Goal: Check status: Check status

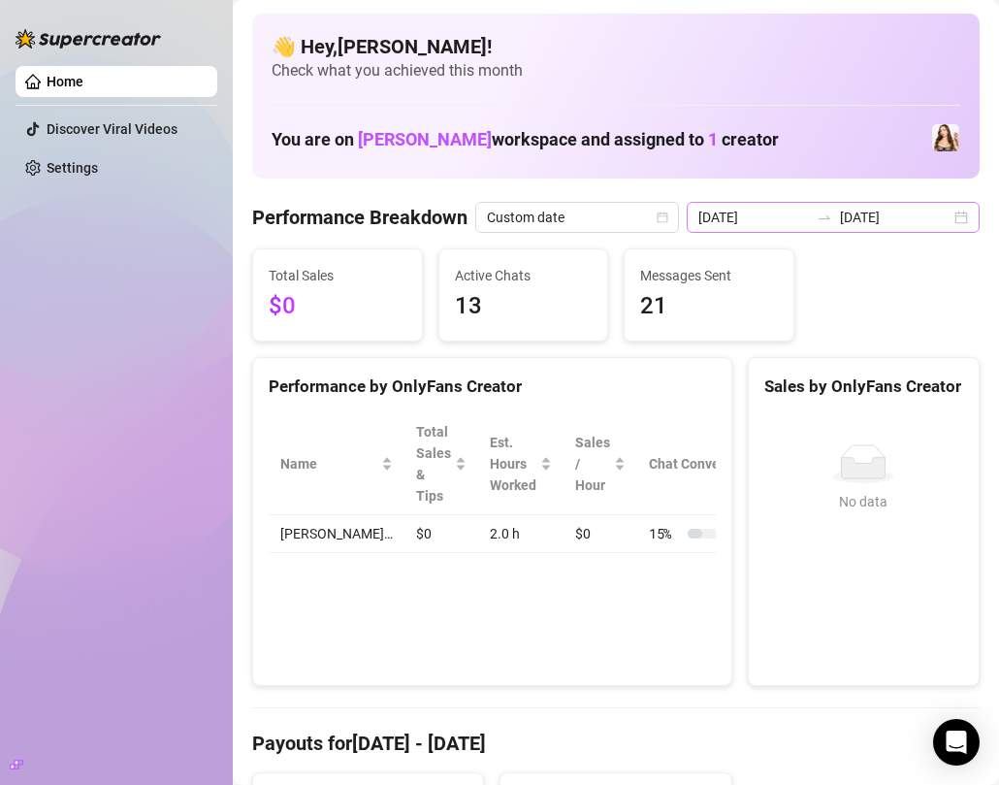
click at [970, 219] on div "[DATE] [DATE]" at bounding box center [833, 217] width 293 height 31
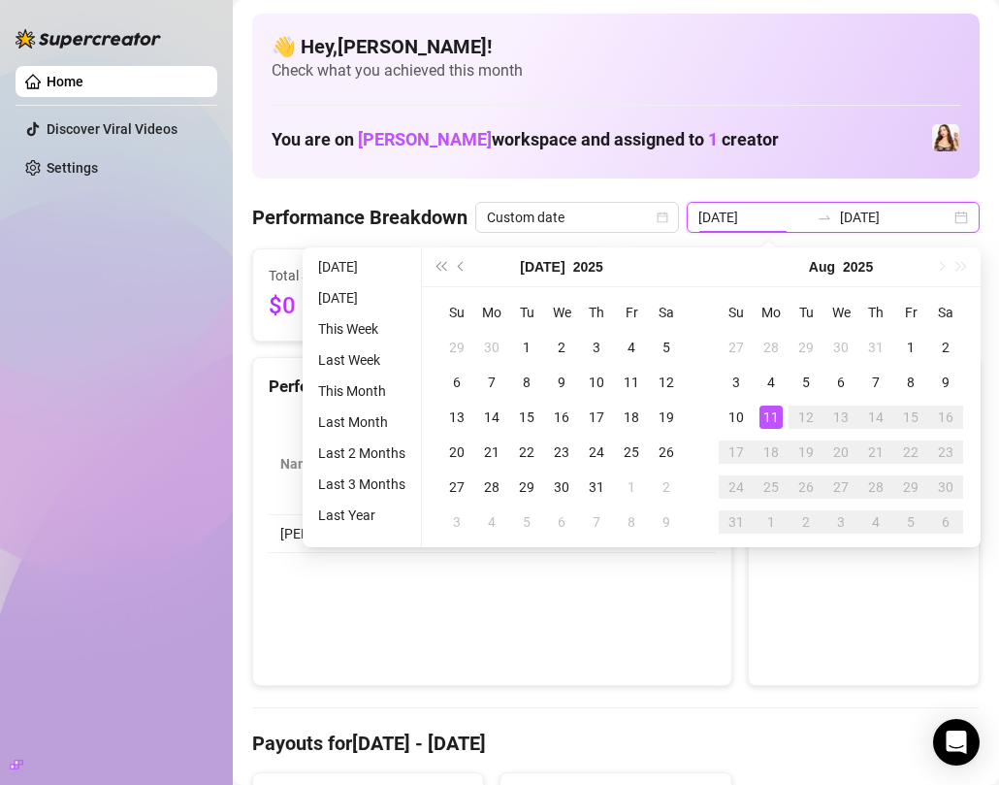
type input "[DATE]"
click at [778, 418] on div "11" at bounding box center [771, 417] width 23 height 23
click at [778, 418] on div "No data No data" at bounding box center [864, 541] width 230 height 287
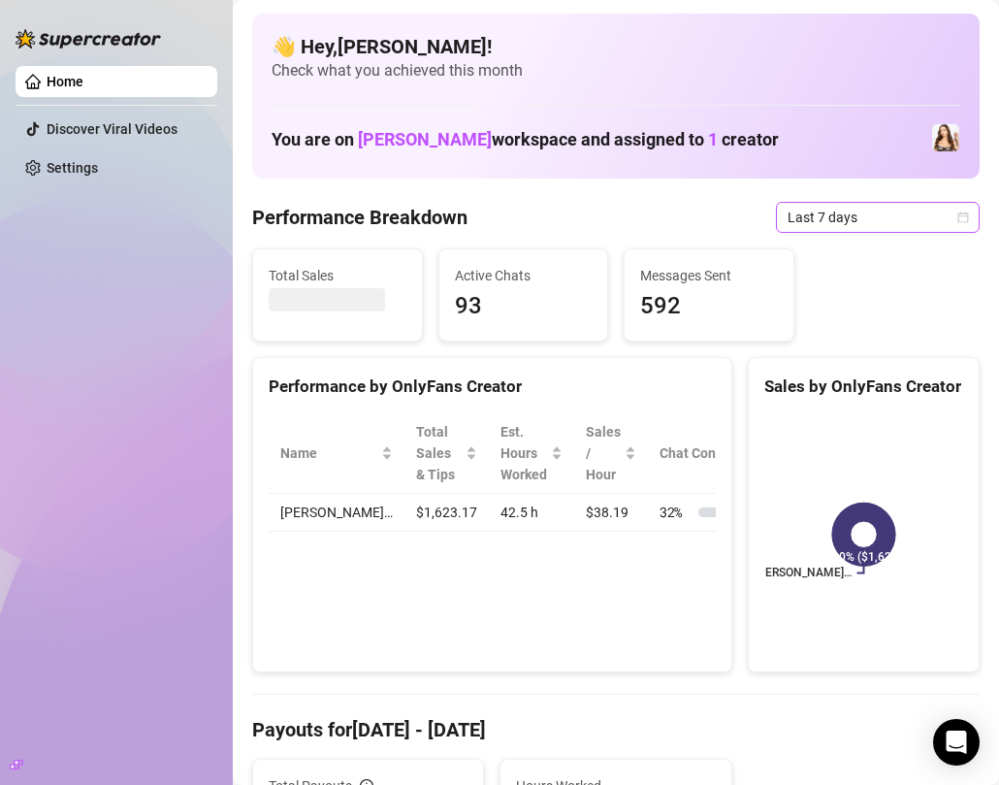
click at [965, 212] on icon "calendar" at bounding box center [964, 217] width 11 height 11
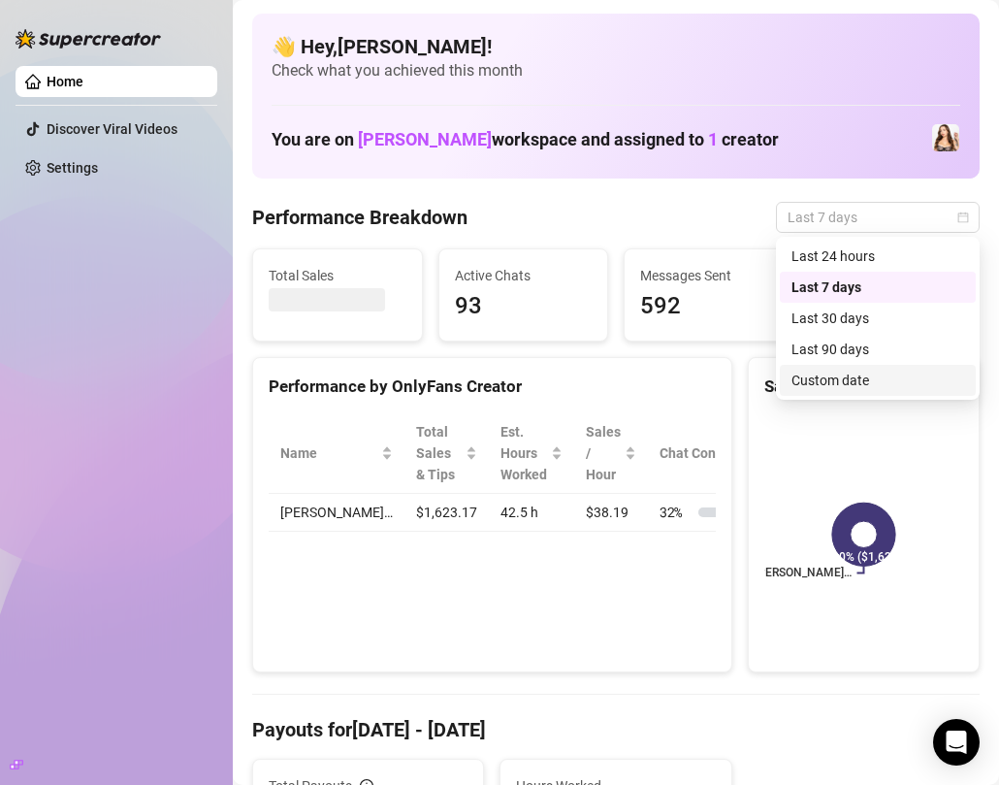
click at [859, 376] on div "Custom date" at bounding box center [878, 380] width 173 height 21
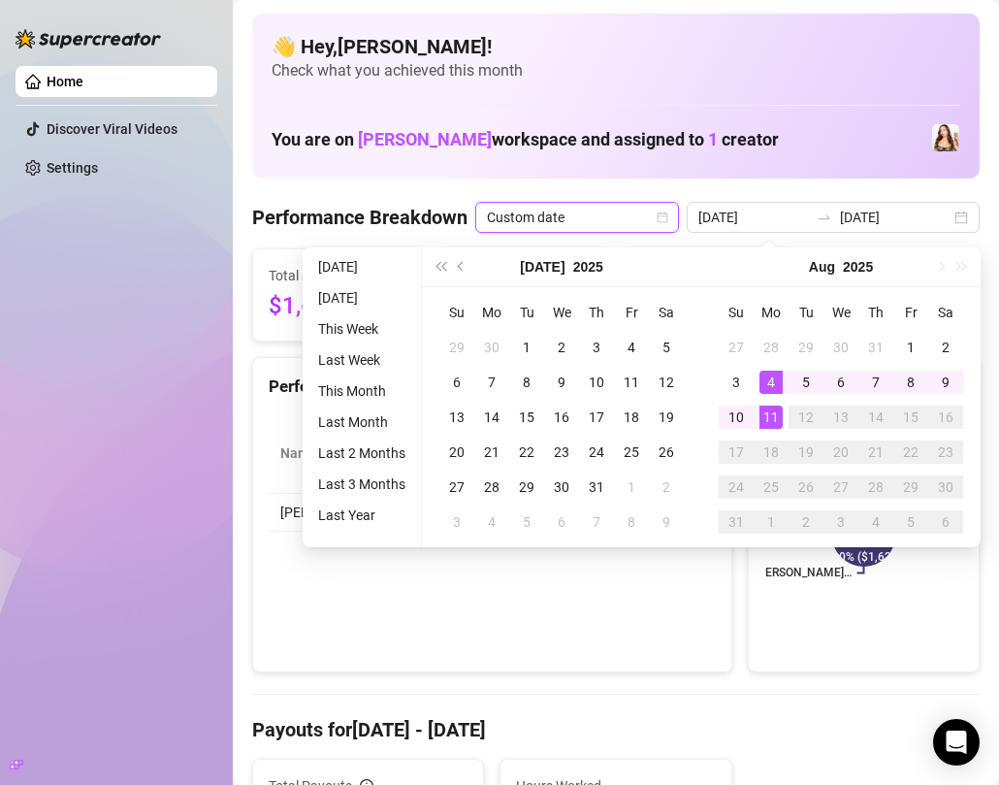
type input "[DATE]"
click at [766, 414] on div "11" at bounding box center [771, 417] width 23 height 23
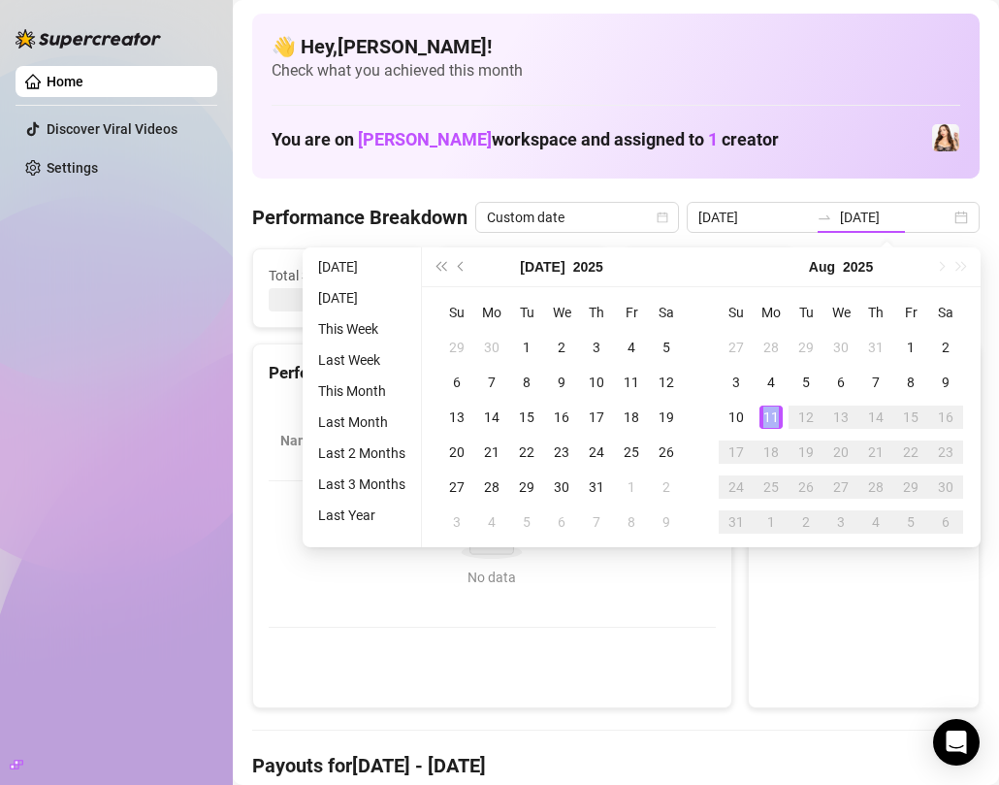
type input "[DATE]"
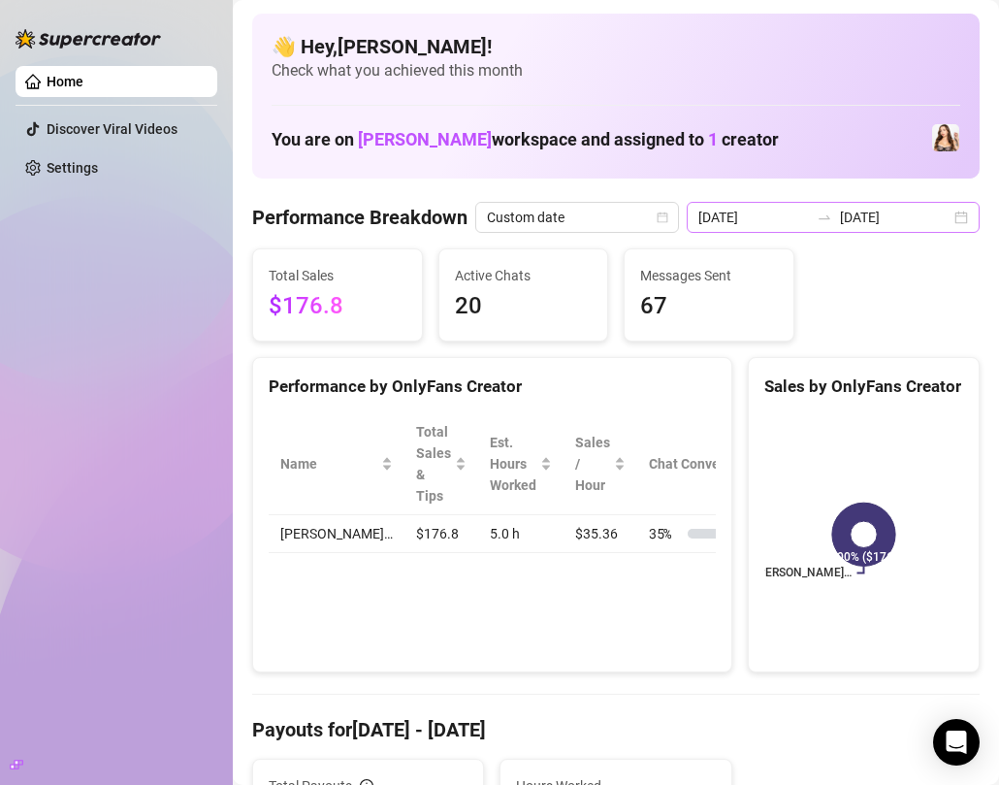
click at [954, 214] on div "[DATE] [DATE]" at bounding box center [833, 217] width 293 height 31
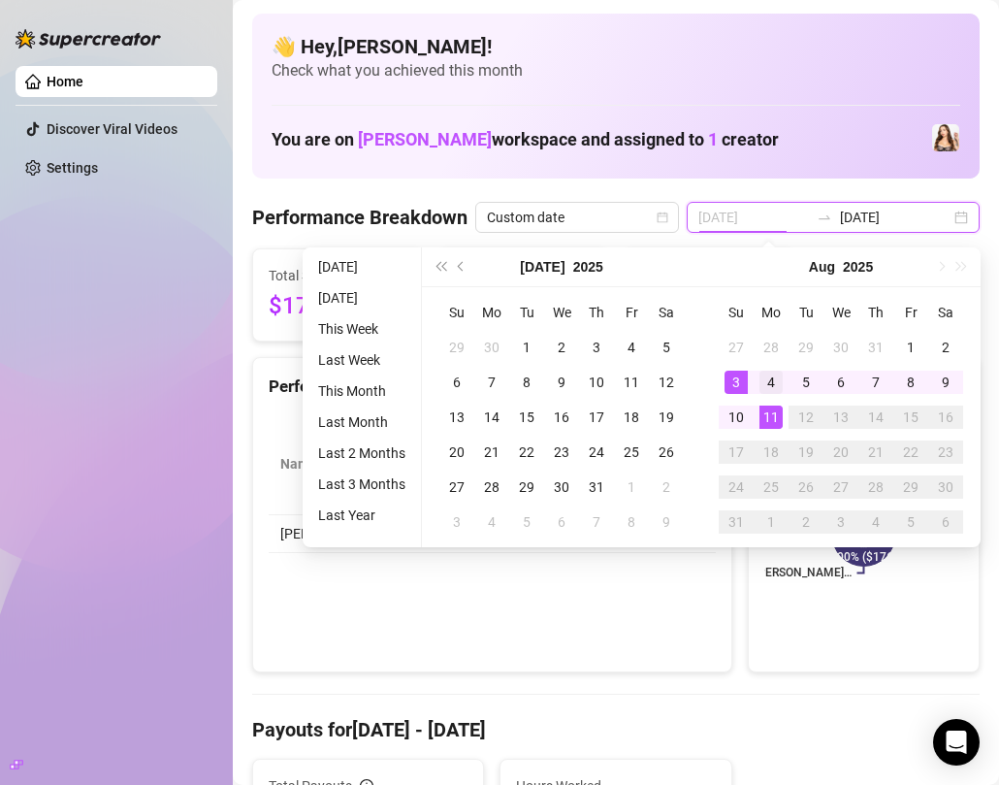
type input "[DATE]"
click at [767, 388] on div "4" at bounding box center [771, 382] width 23 height 23
type input "[DATE]"
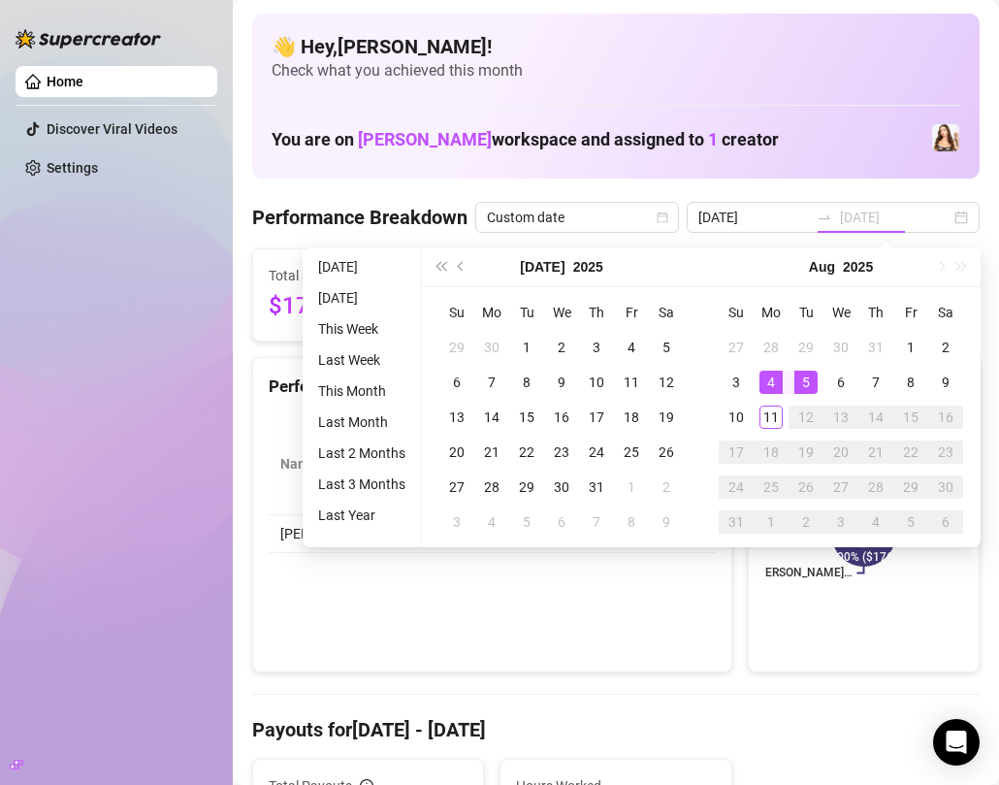
click at [776, 382] on div "4" at bounding box center [771, 382] width 23 height 23
click at [776, 382] on div "Sales by OnlyFans Creator" at bounding box center [864, 387] width 199 height 26
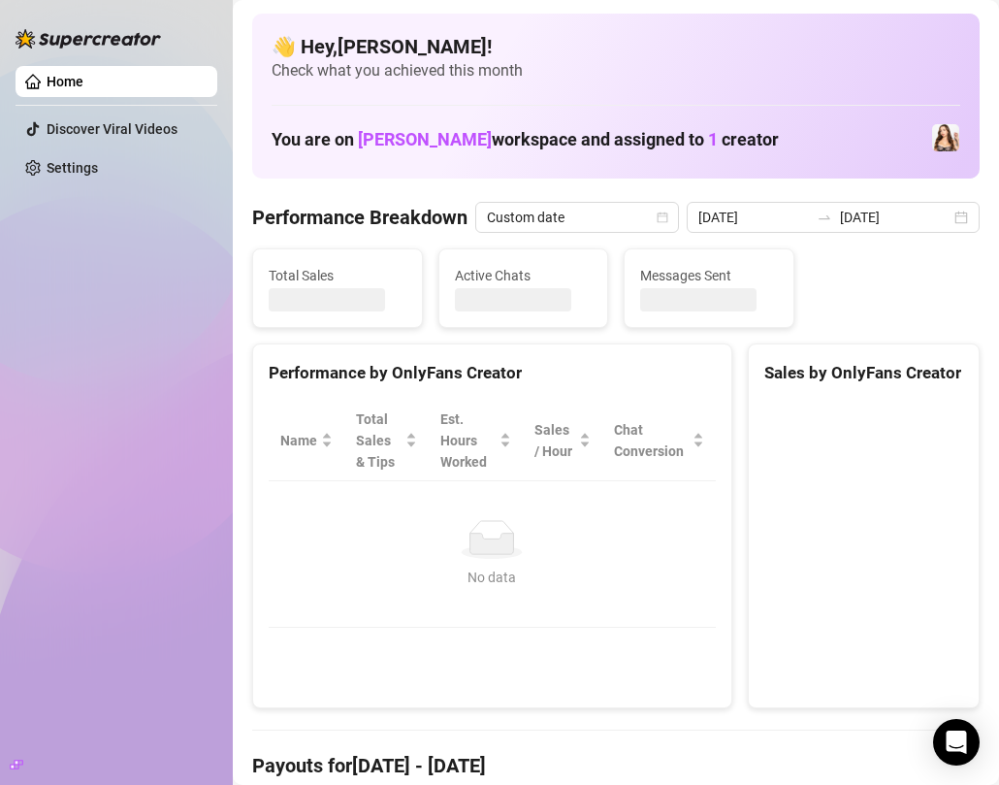
type input "[DATE]"
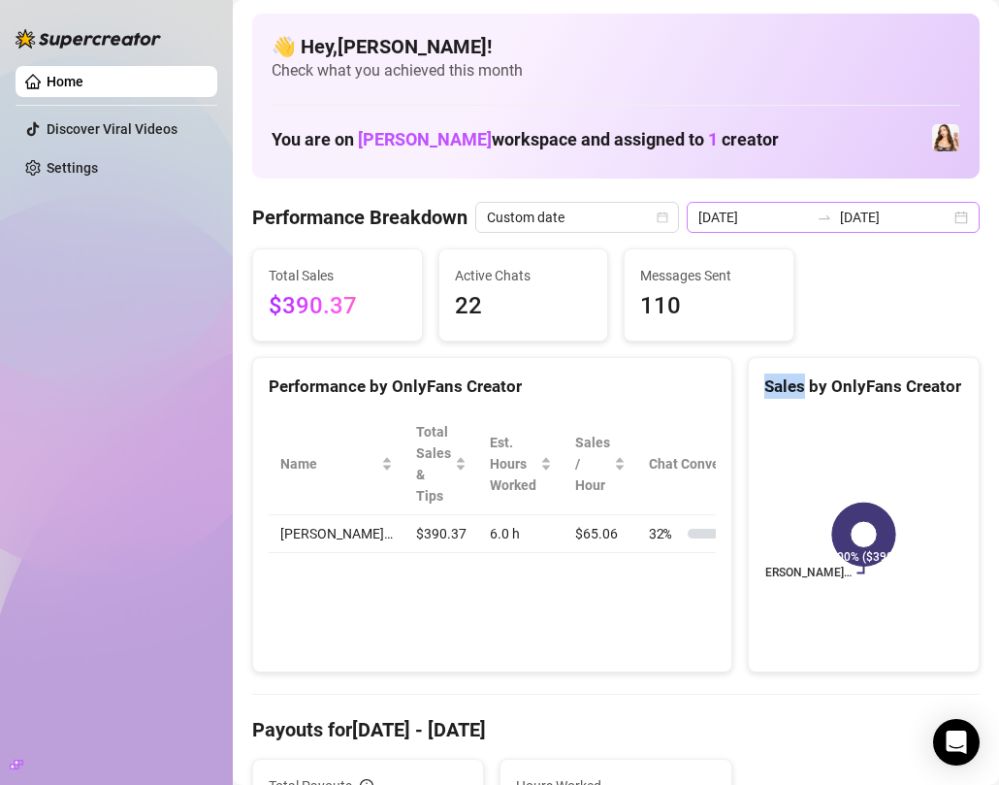
click at [964, 212] on div "[DATE] [DATE]" at bounding box center [833, 217] width 293 height 31
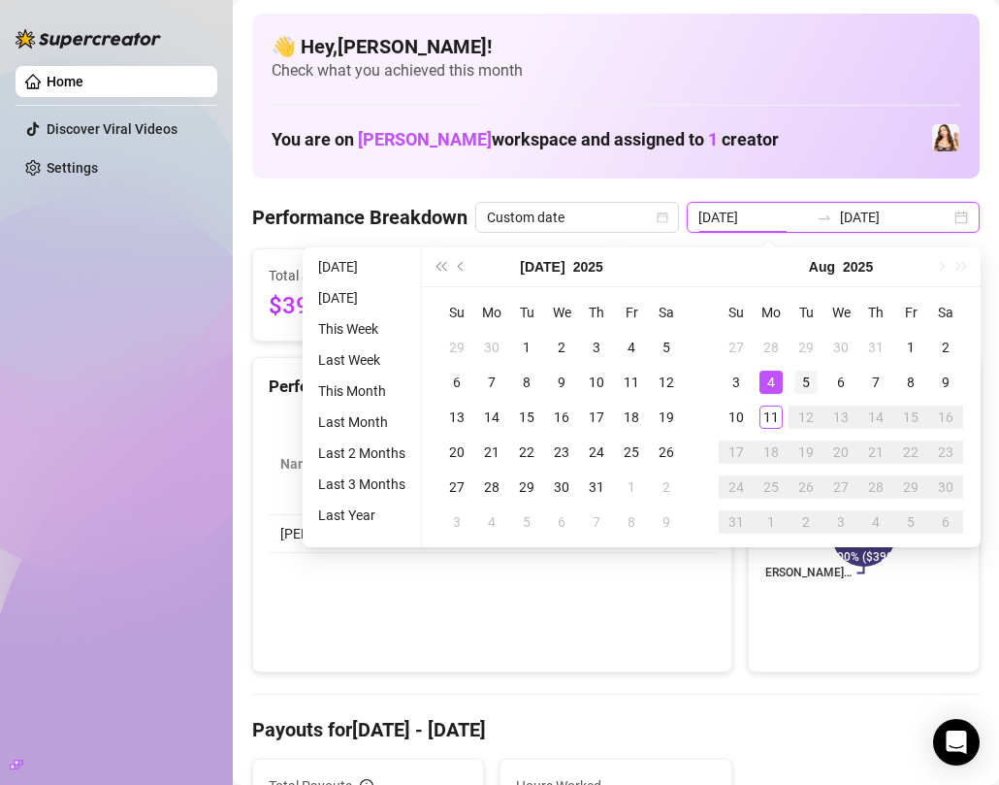
type input "[DATE]"
click at [801, 386] on div "5" at bounding box center [806, 382] width 23 height 23
click at [801, 386] on div "Sales by OnlyFans Creator [PERSON_NAME]… 100% ($390)" at bounding box center [864, 515] width 232 height 316
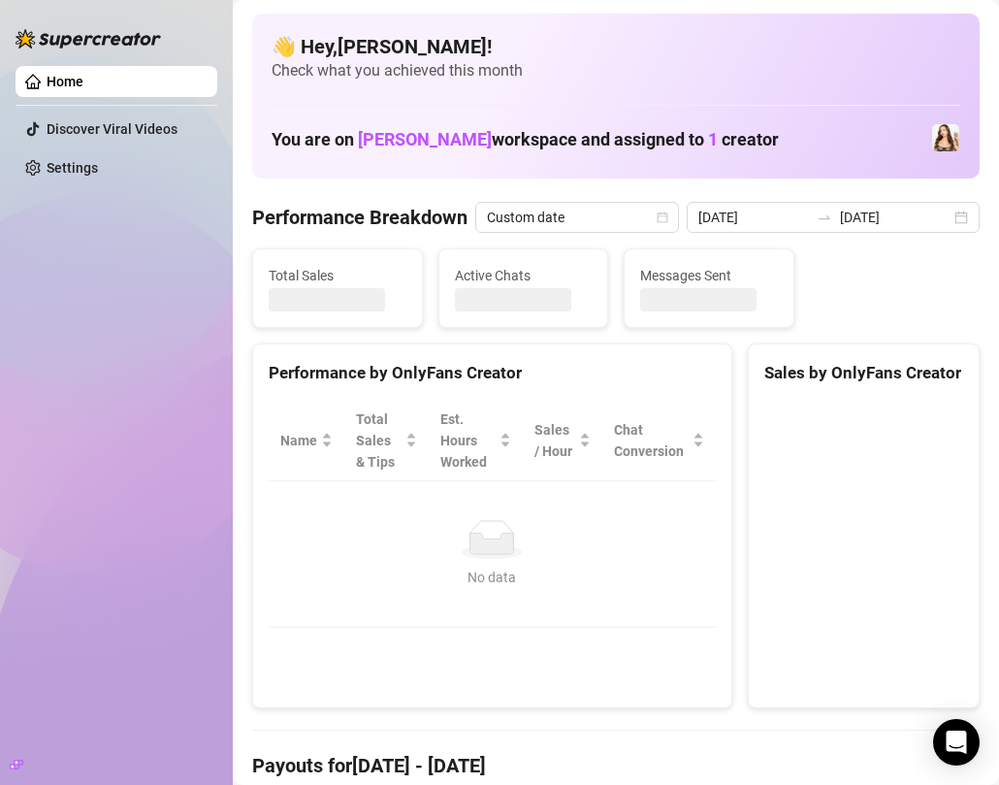
type input "[DATE]"
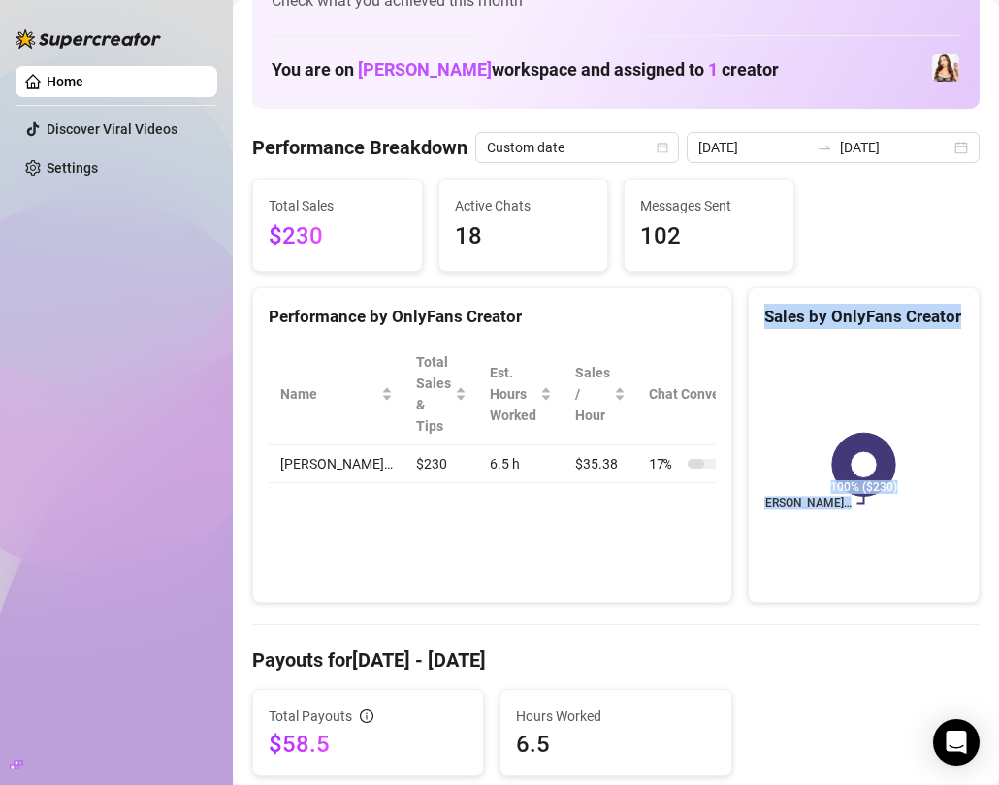
scroll to position [65, 0]
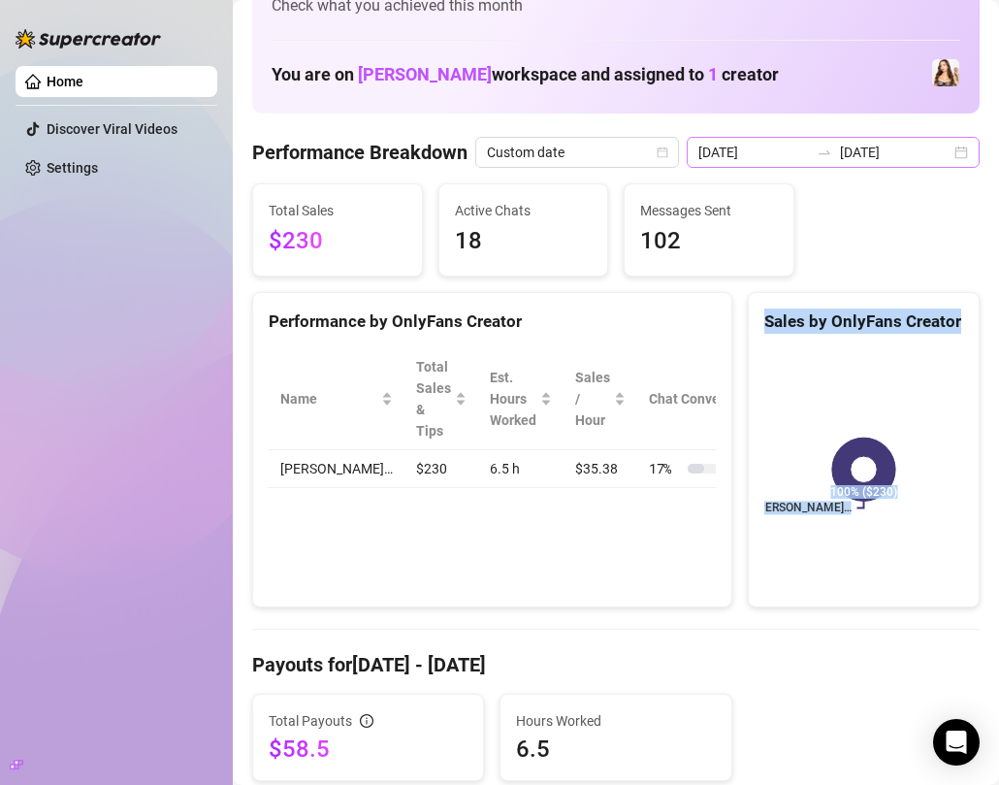
click at [959, 161] on div "[DATE] [DATE]" at bounding box center [833, 152] width 293 height 31
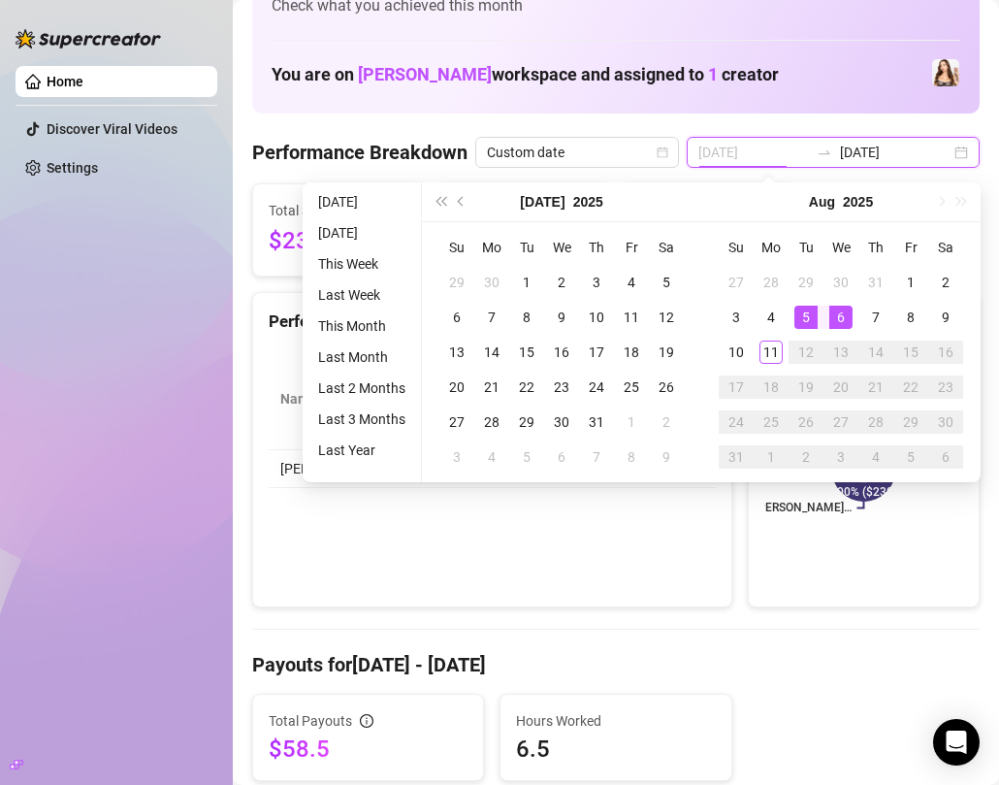
type input "[DATE]"
click at [843, 316] on div "6" at bounding box center [841, 317] width 23 height 23
type input "[DATE]"
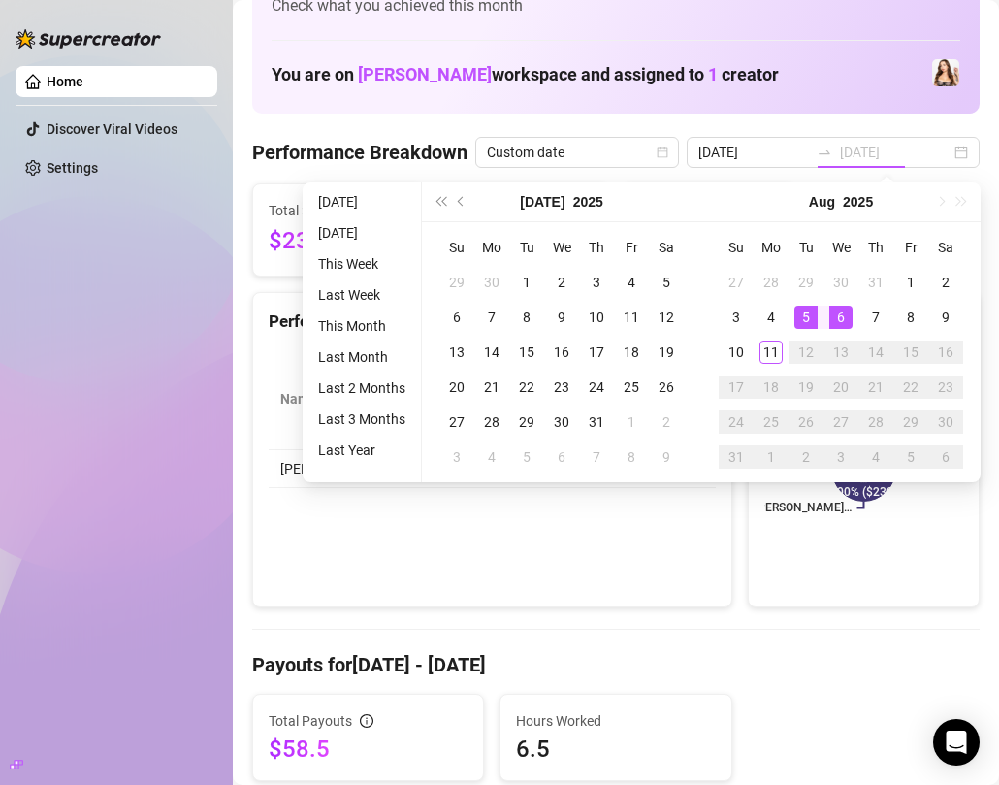
type input "[DATE]"
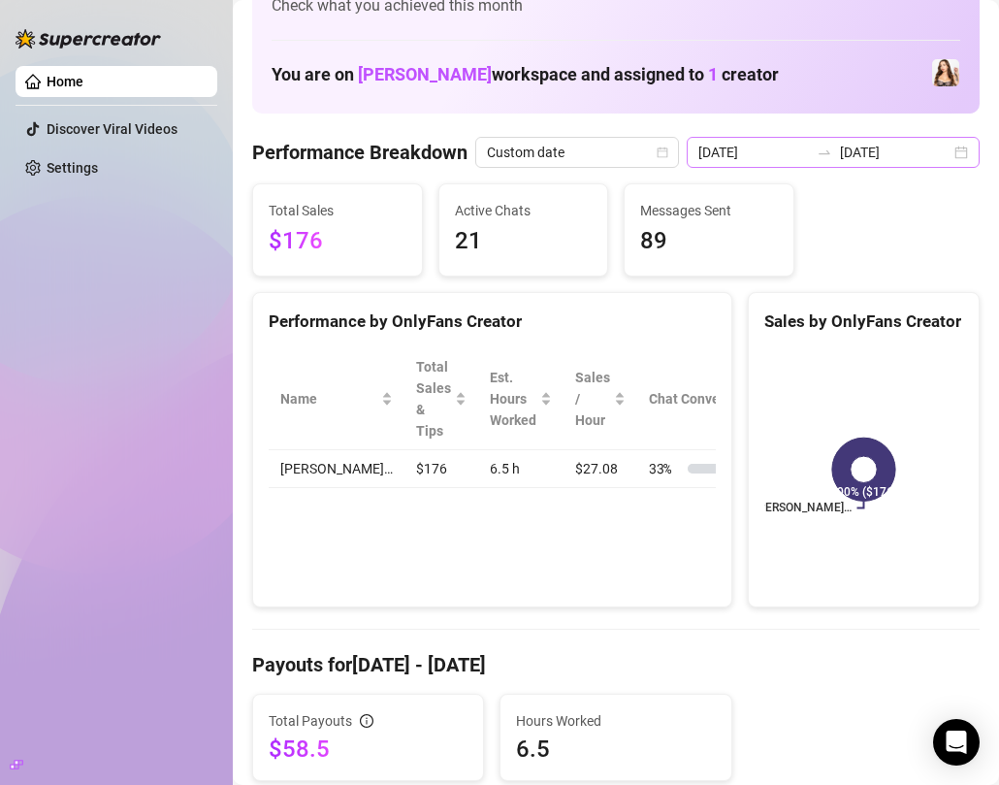
click at [954, 156] on div "[DATE] [DATE]" at bounding box center [833, 152] width 293 height 31
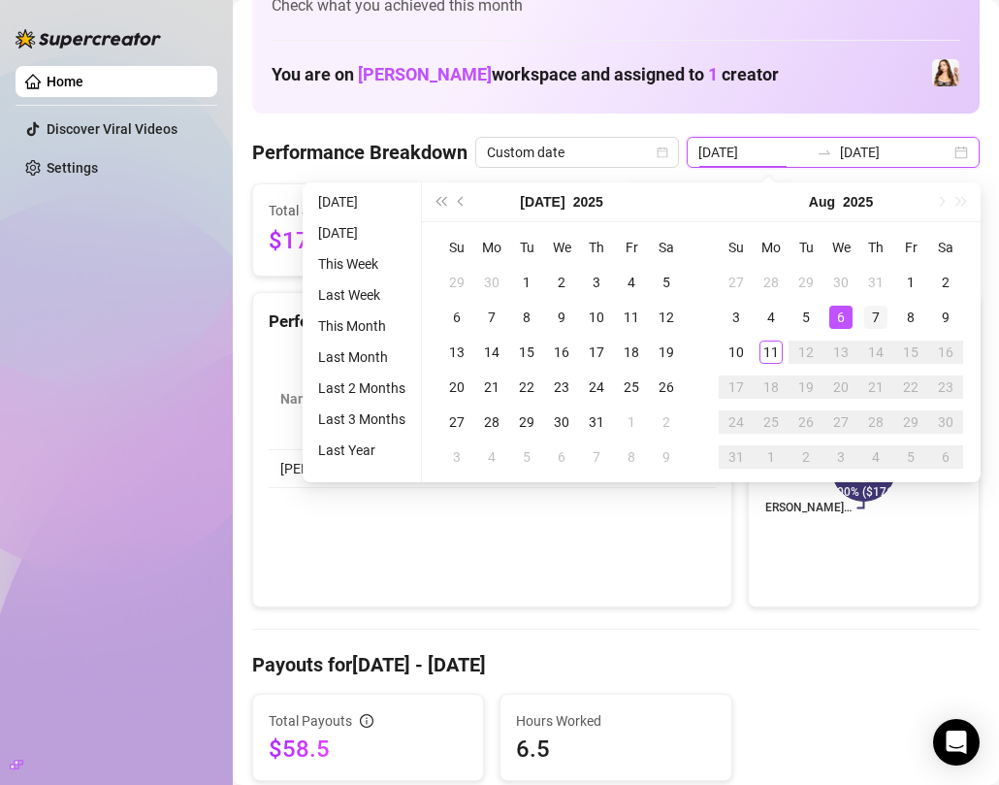
type input "[DATE]"
click at [876, 316] on div "7" at bounding box center [876, 317] width 23 height 23
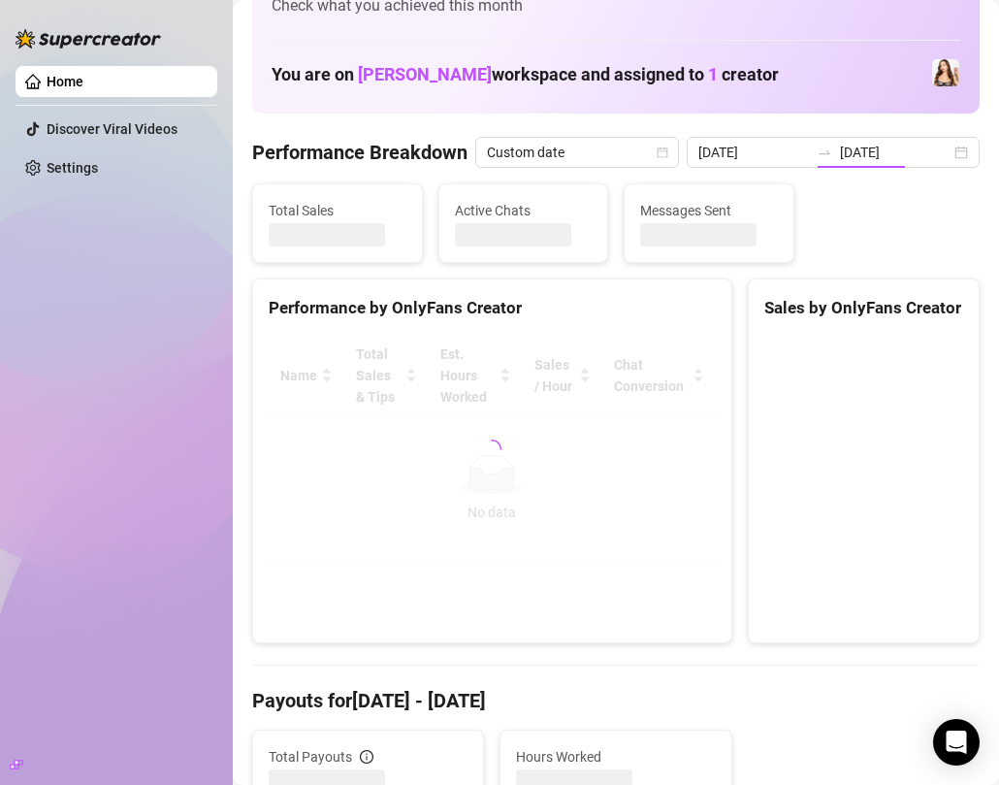
type input "[DATE]"
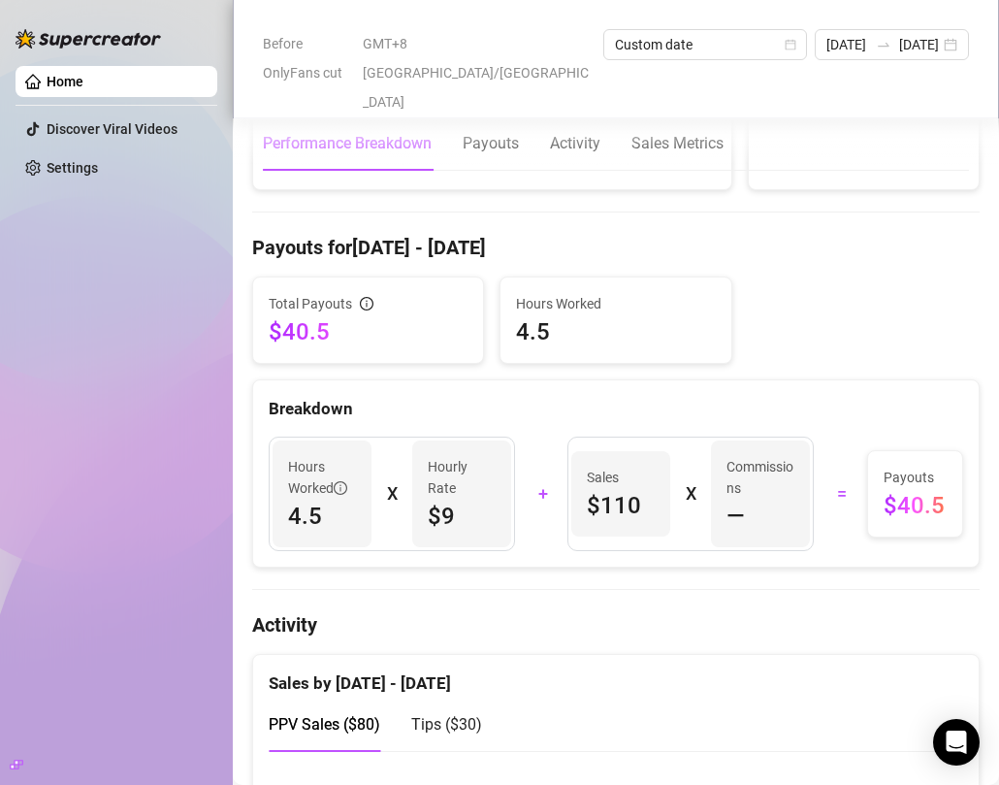
scroll to position [0, 0]
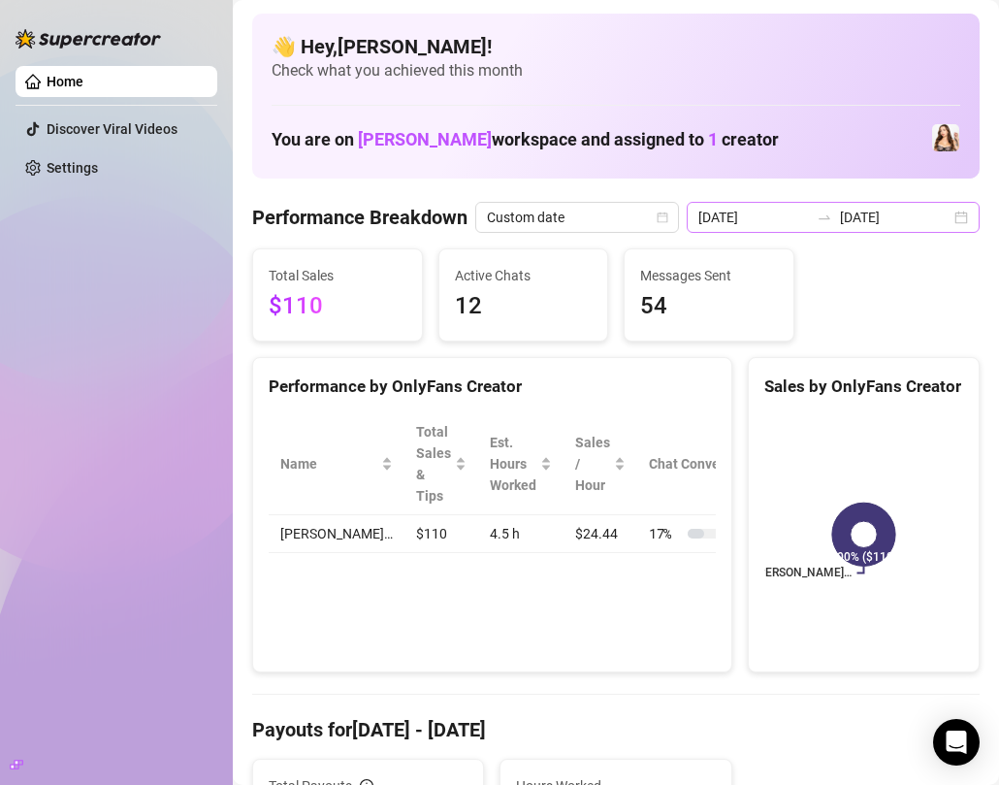
click at [959, 214] on div "[DATE] [DATE]" at bounding box center [833, 217] width 293 height 31
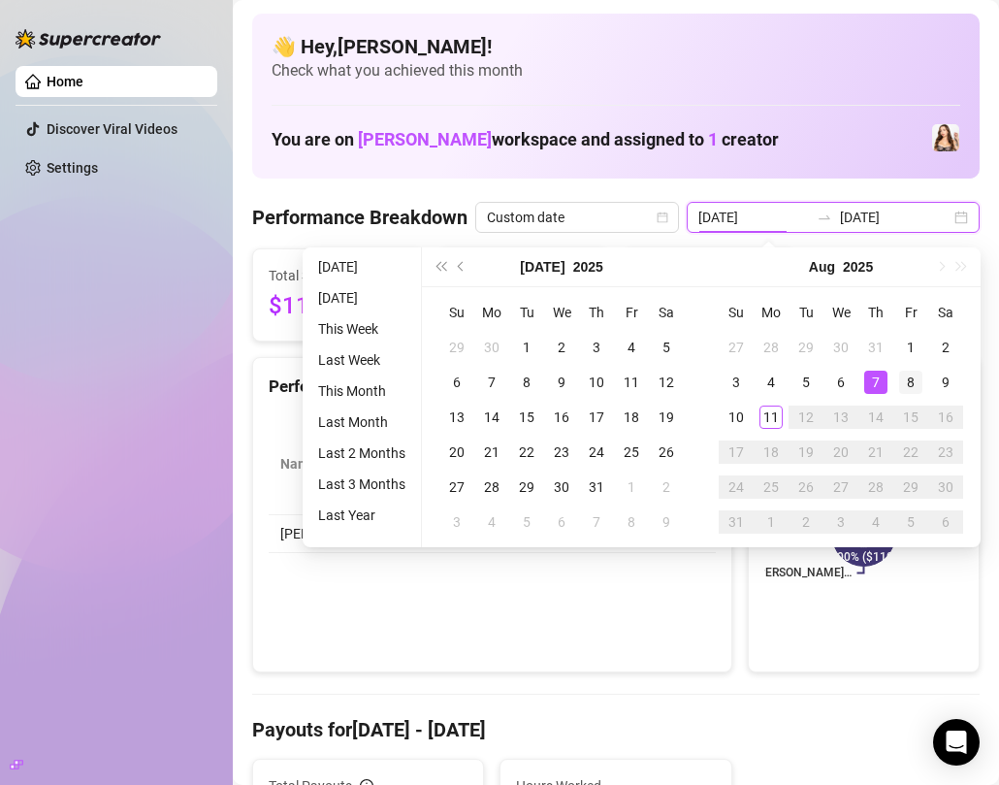
type input "[DATE]"
click at [903, 383] on div "8" at bounding box center [910, 382] width 23 height 23
type input "[DATE]"
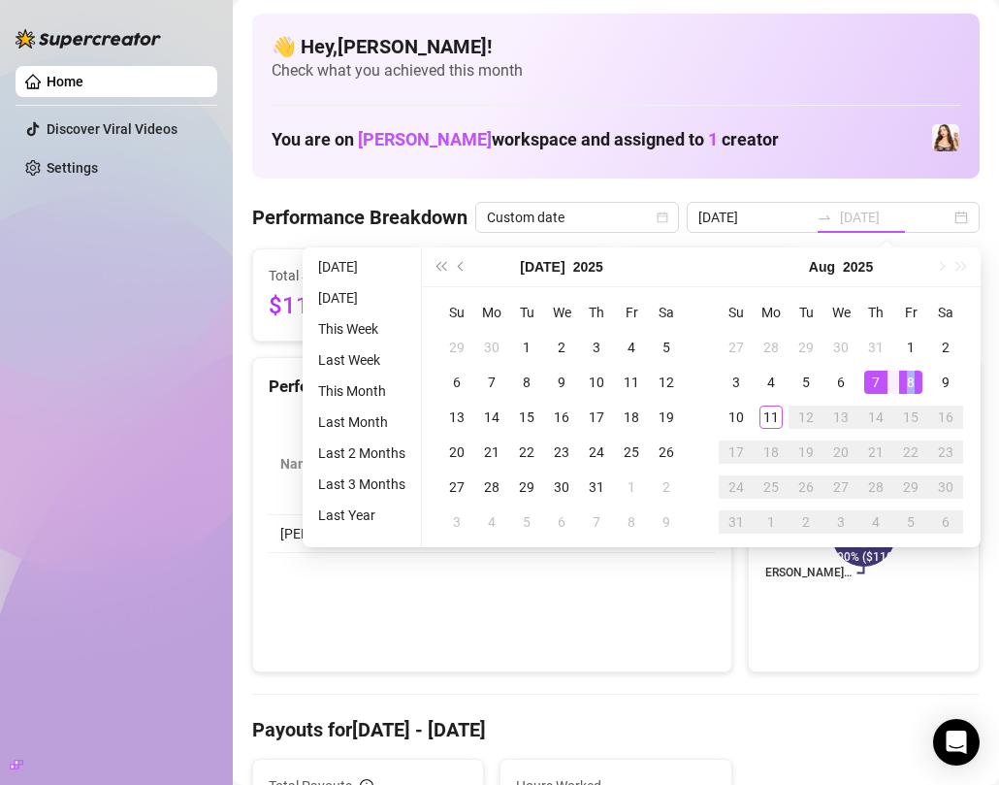
type input "[DATE]"
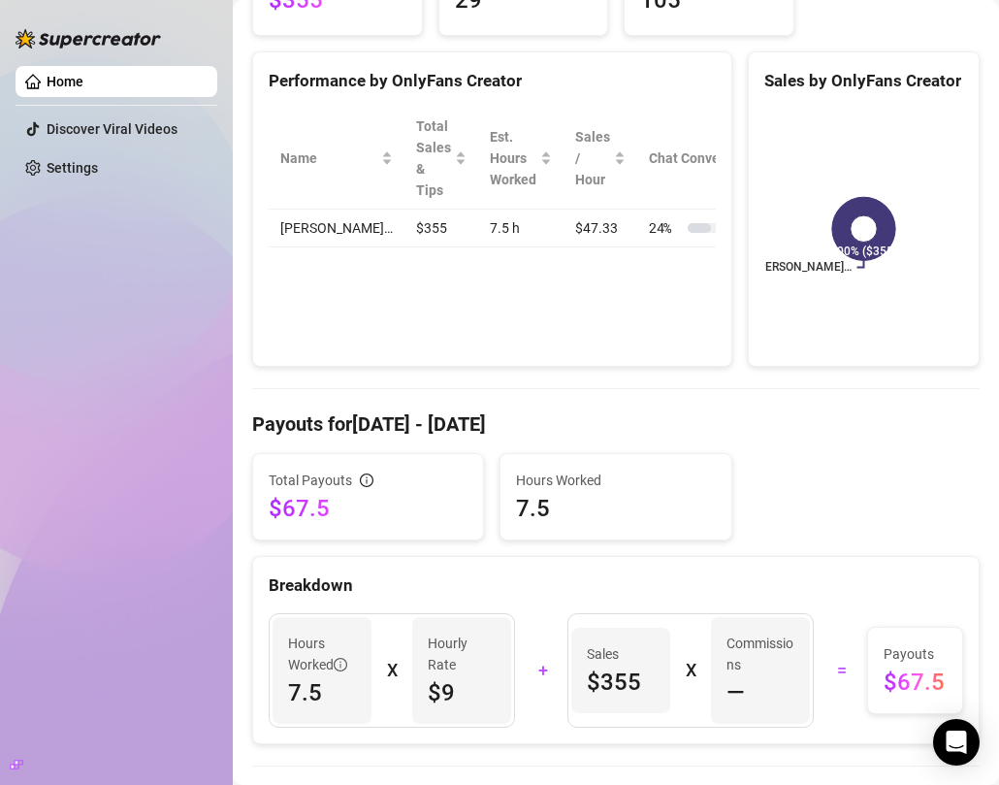
scroll to position [311, 0]
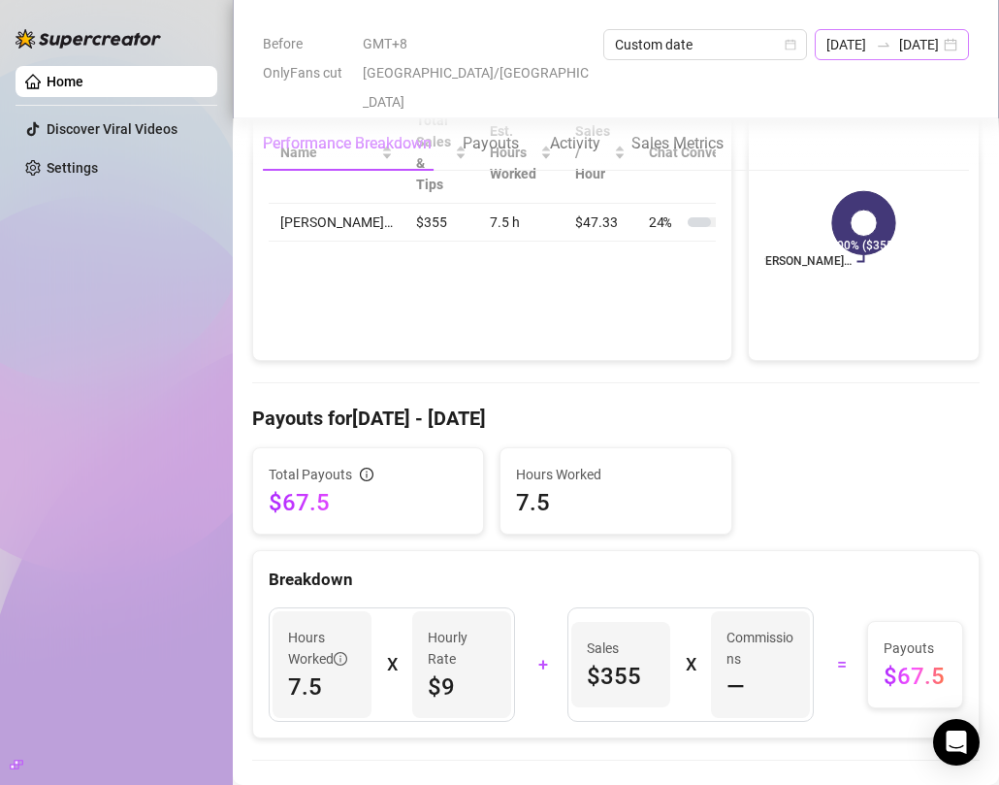
click at [956, 44] on div "[DATE] [DATE]" at bounding box center [892, 44] width 154 height 31
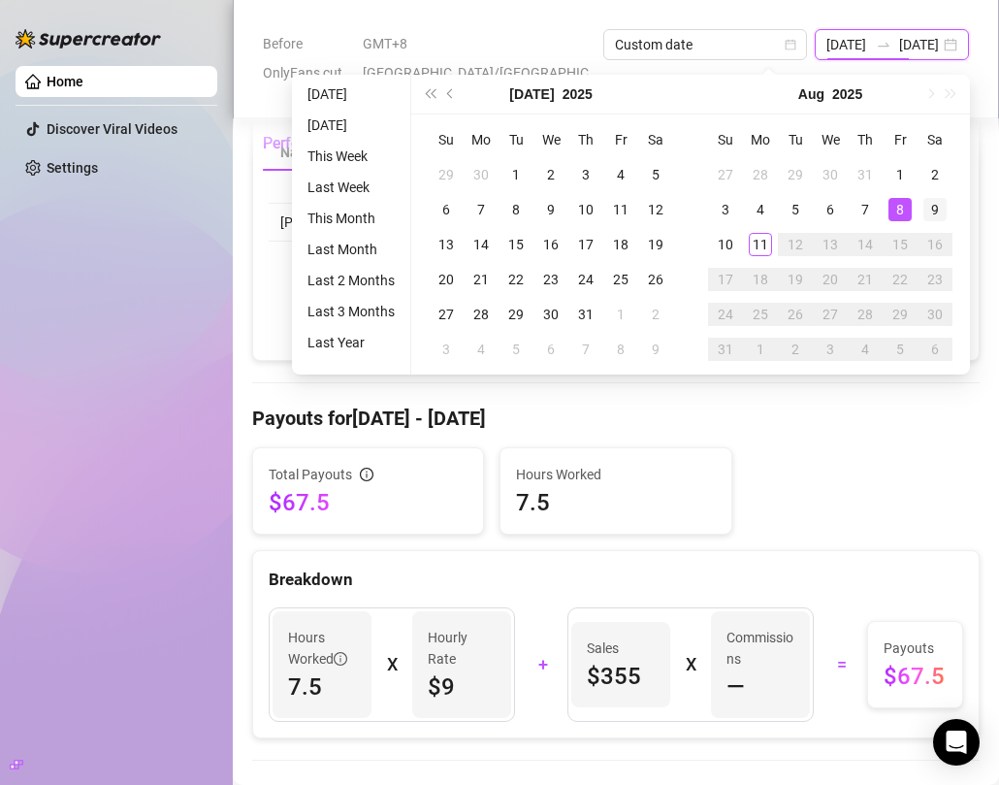
type input "[DATE]"
click at [936, 212] on div "9" at bounding box center [935, 209] width 23 height 23
type input "[DATE]"
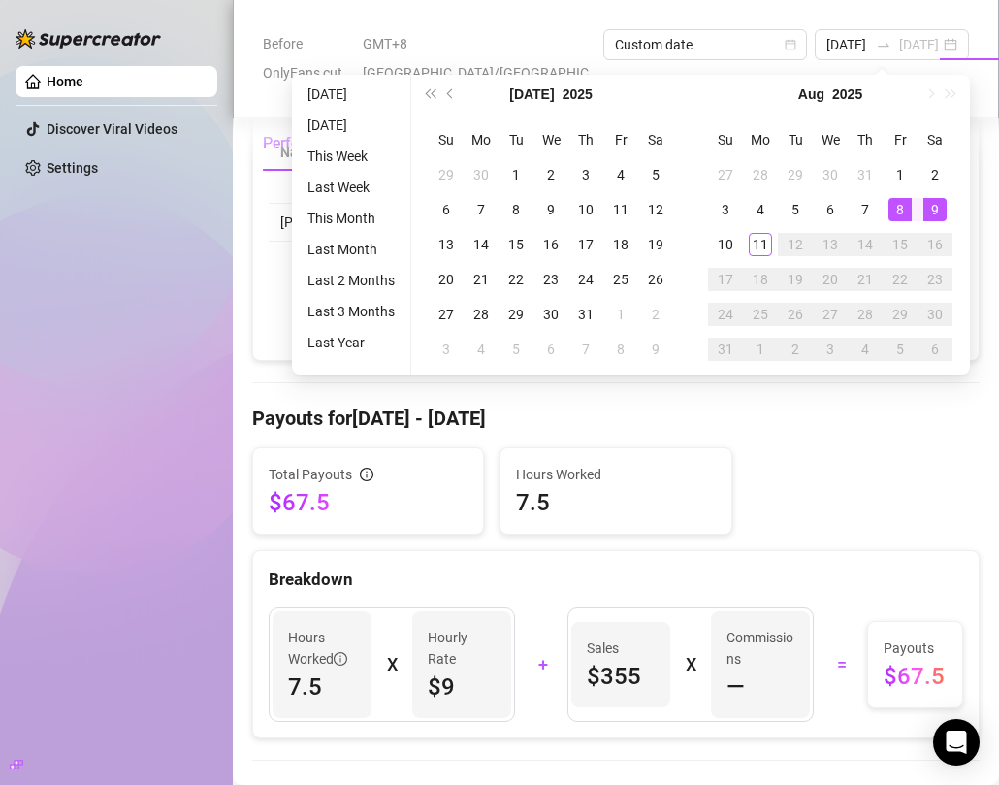
type input "[DATE]"
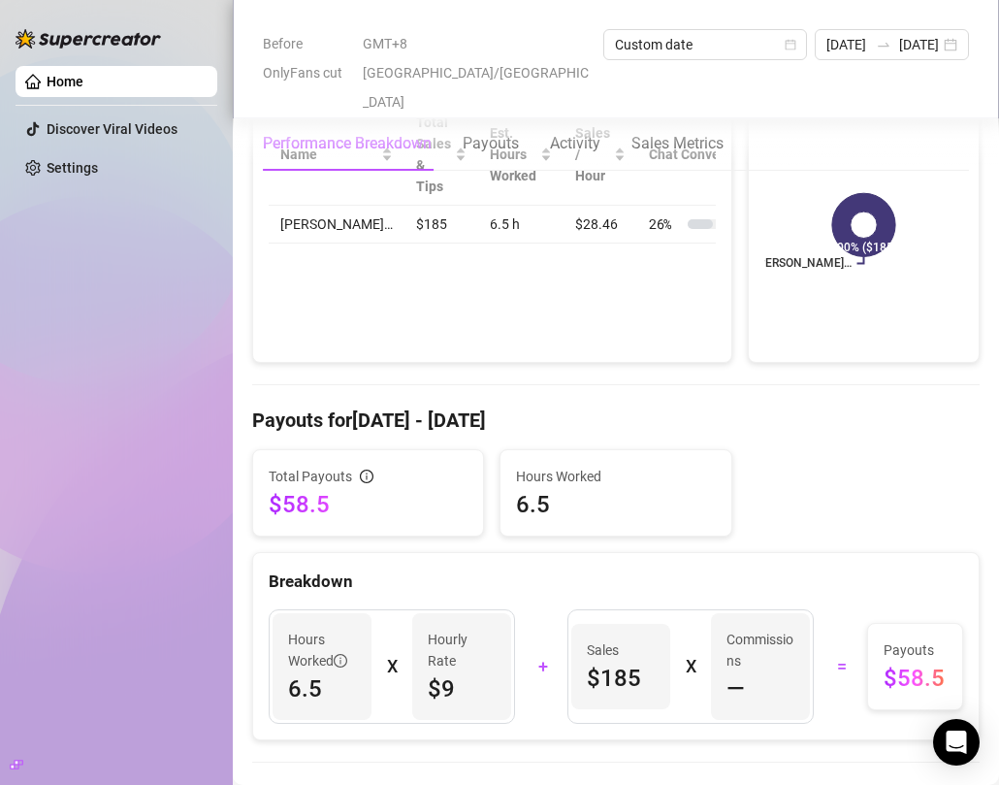
scroll to position [313, 0]
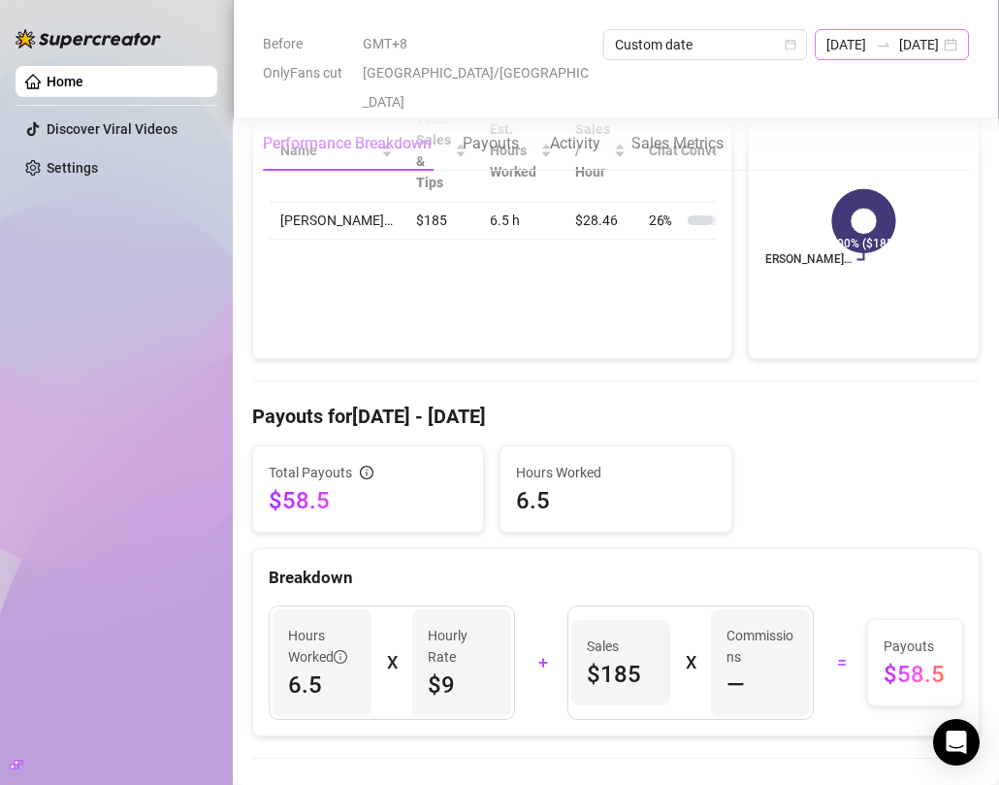
click at [955, 44] on div "[DATE] [DATE]" at bounding box center [892, 44] width 154 height 31
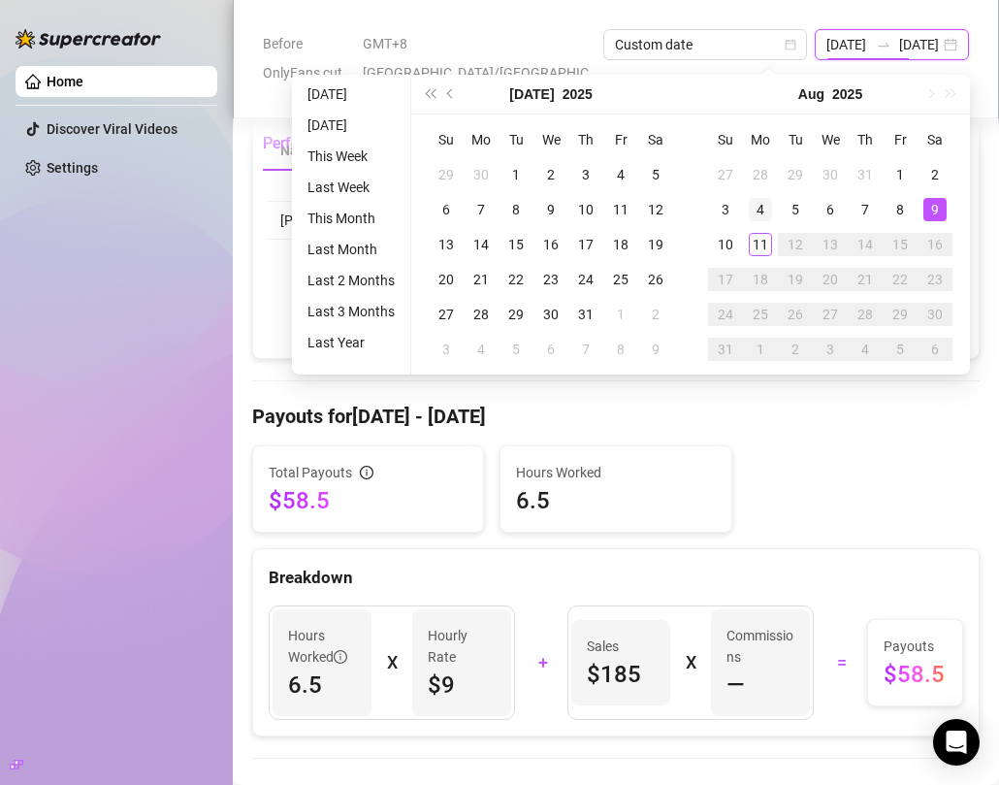
type input "[DATE]"
click at [766, 206] on div "4" at bounding box center [760, 209] width 23 height 23
type input "[DATE]"
click at [935, 209] on div "9" at bounding box center [935, 209] width 23 height 23
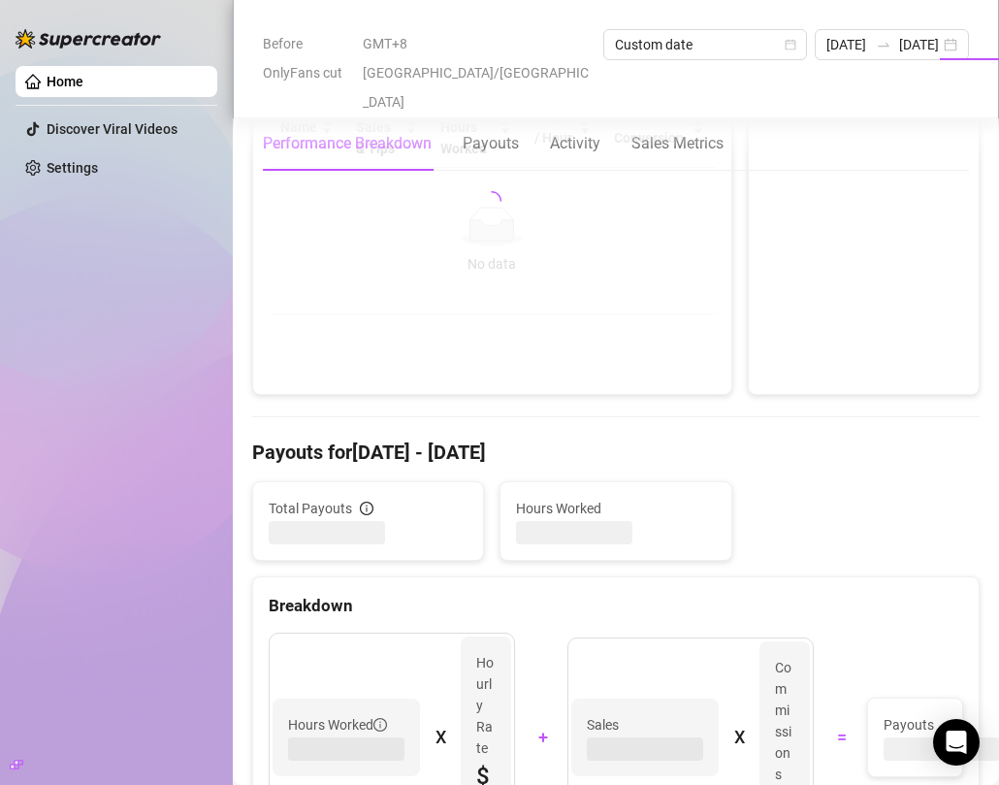
type input "[DATE]"
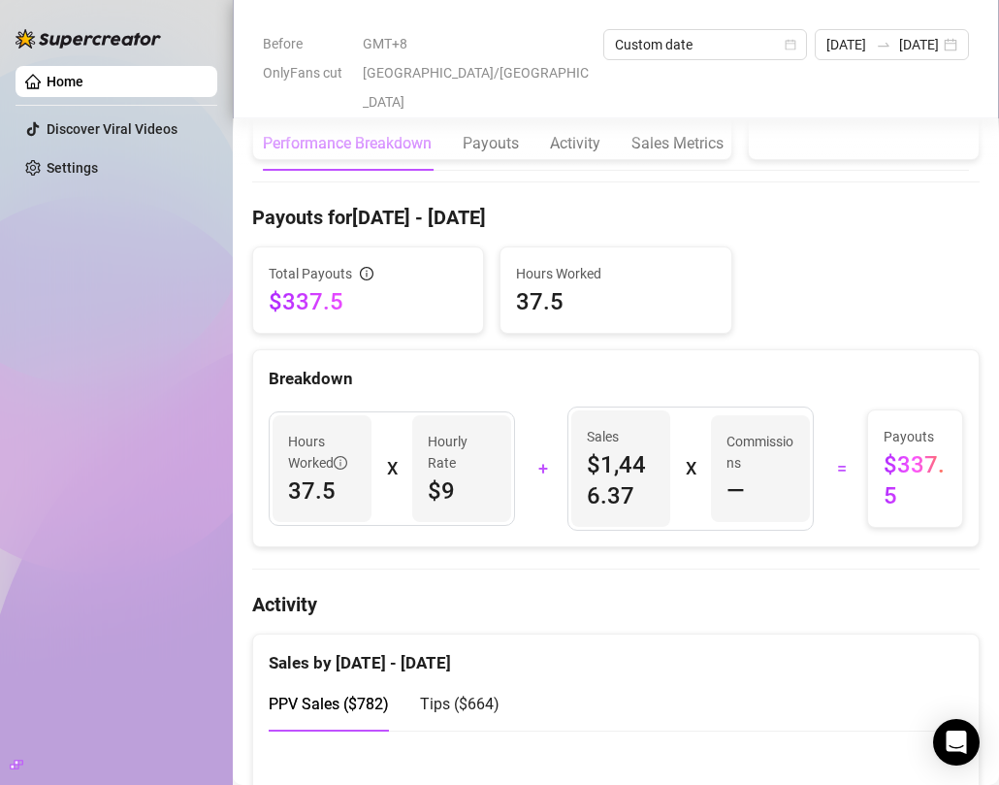
scroll to position [507, 0]
